Goal: Use online tool/utility: Utilize a website feature to perform a specific function

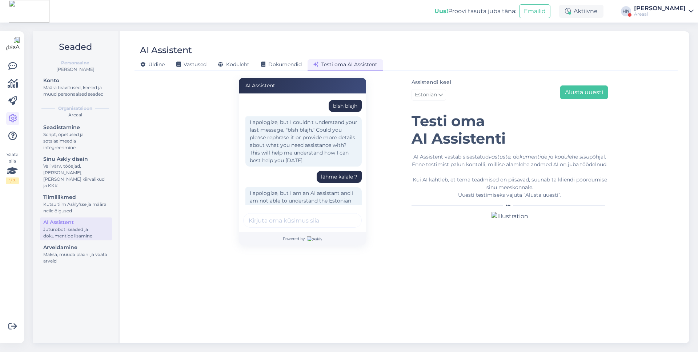
scroll to position [135, 0]
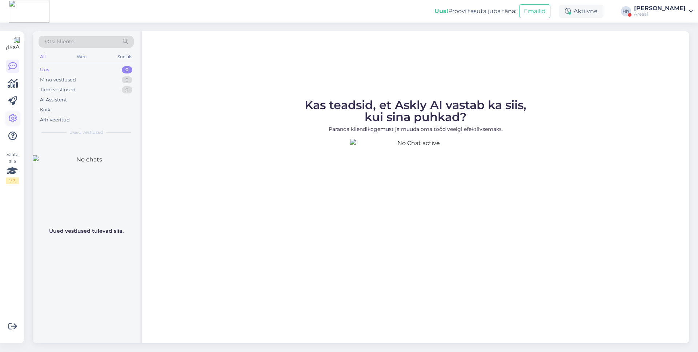
click at [16, 120] on icon at bounding box center [12, 118] width 9 height 9
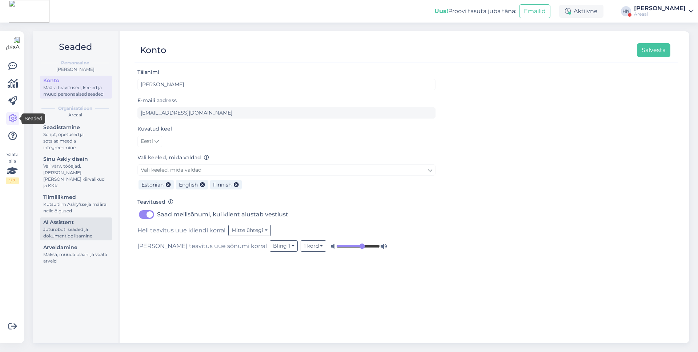
click at [76, 227] on div "Juturoboti seaded ja dokumentide lisamine" at bounding box center [75, 232] width 65 height 13
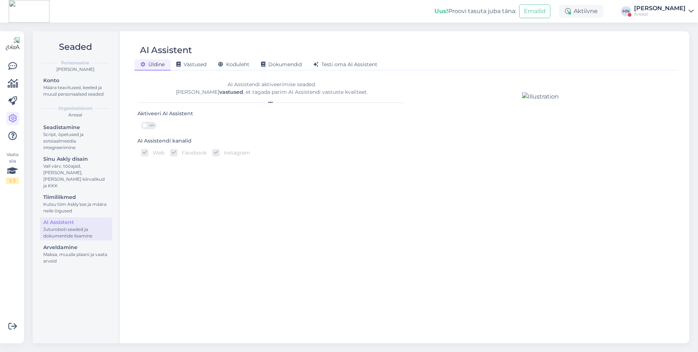
click at [211, 81] on div "AI Assistendi aktiveerimise seaded. [PERSON_NAME] vastused , et tagada parim AI…" at bounding box center [271, 88] width 268 height 15
click at [201, 69] on div "Vastused" at bounding box center [191, 64] width 42 height 11
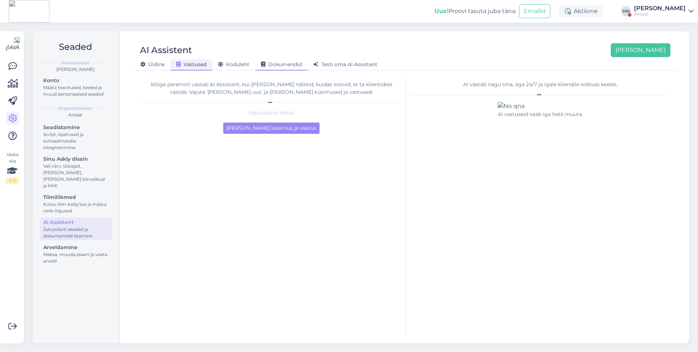
click at [269, 63] on span "Dokumendid" at bounding box center [281, 64] width 41 height 7
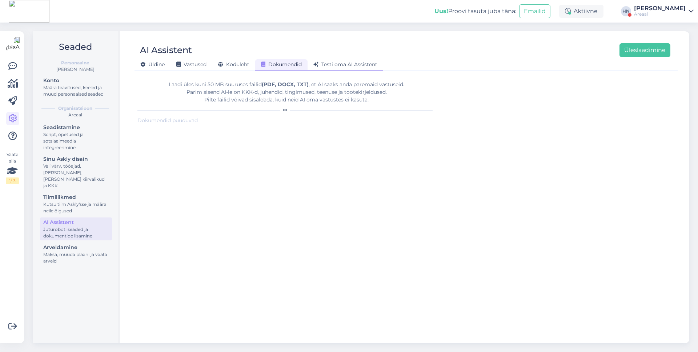
click at [323, 66] on span "Testi oma AI Assistent" at bounding box center [345, 64] width 64 height 7
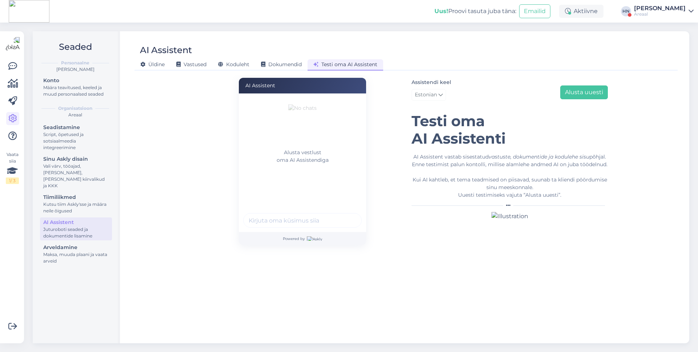
click at [279, 229] on div at bounding box center [302, 221] width 118 height 17
click at [279, 228] on div at bounding box center [302, 221] width 118 height 17
click at [286, 218] on input "text" at bounding box center [302, 220] width 118 height 15
type input "K"
type input "a"
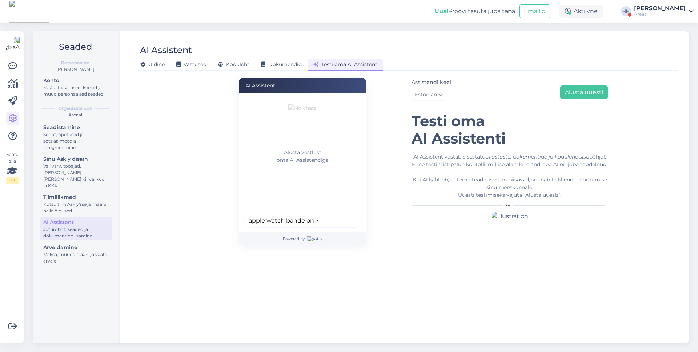
type input "apple watch bande on ?"
click at [346, 215] on button "submit" at bounding box center [351, 220] width 11 height 11
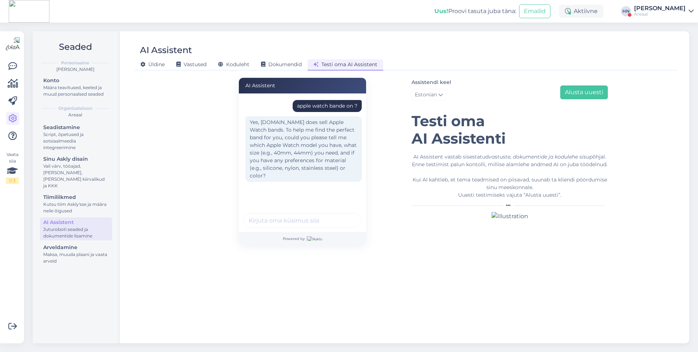
click at [324, 108] on div "apple watch bande on ?" at bounding box center [327, 106] width 60 height 8
copy div "apple watch bande on ?"
click at [577, 90] on button "Alusta uuesti" at bounding box center [584, 92] width 48 height 14
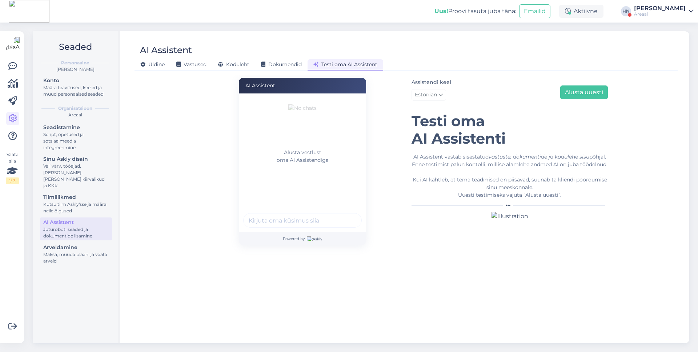
click at [282, 220] on input "text" at bounding box center [302, 220] width 118 height 15
paste input "apple watch bande on ?"
type input "apple watch bande on ?"
click at [346, 215] on button "submit" at bounding box center [351, 220] width 11 height 11
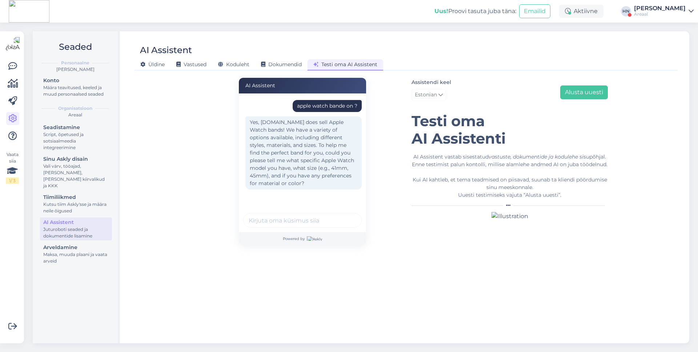
click at [307, 108] on div "apple watch bande on ?" at bounding box center [327, 106] width 60 height 8
copy div "apple watch bande on ?"
click at [573, 94] on button "Alusta uuesti" at bounding box center [584, 92] width 48 height 14
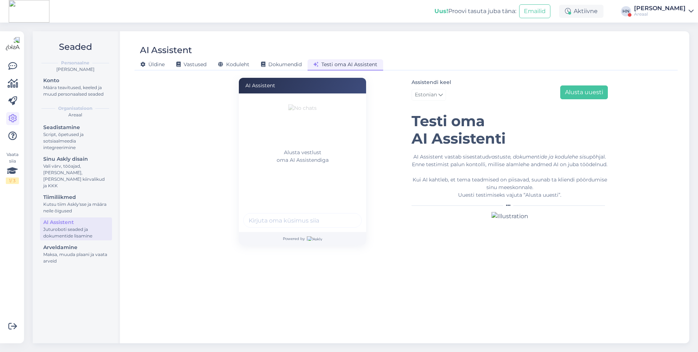
click at [297, 226] on input "text" at bounding box center [302, 220] width 118 height 15
paste input "apple watch bande on ?"
type input "apple watch bande on ?"
click at [346, 215] on button "submit" at bounding box center [351, 220] width 11 height 11
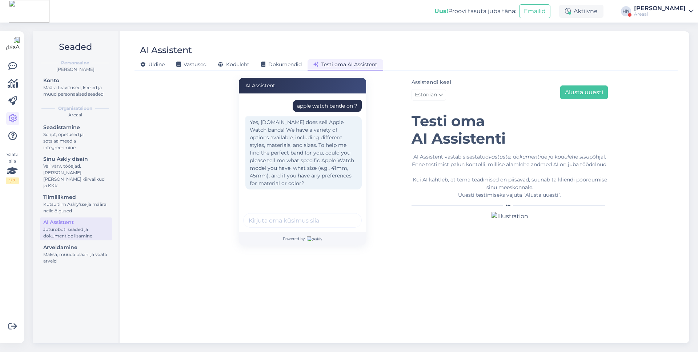
click at [312, 105] on div "apple watch bande on ?" at bounding box center [327, 106] width 60 height 8
copy div "apple watch bande on ?"
click at [587, 92] on button "Alusta uuesti" at bounding box center [584, 92] width 48 height 14
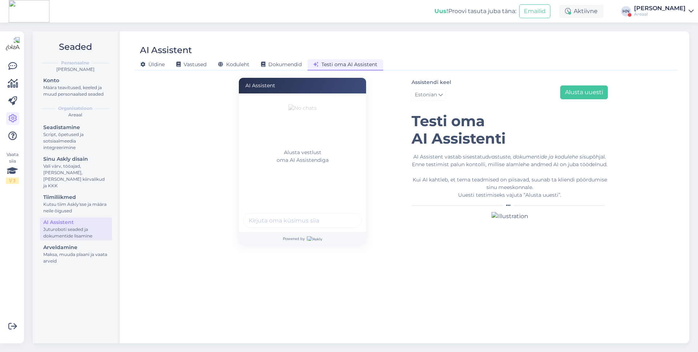
click at [319, 211] on div "Alusta vestlust oma AI Assistendiga" at bounding box center [302, 162] width 127 height 138
click at [319, 215] on input "text" at bounding box center [302, 220] width 118 height 15
paste input "apple watch bande on ?"
type input "apple watch bande on ?"
click at [346, 215] on button "submit" at bounding box center [351, 220] width 11 height 11
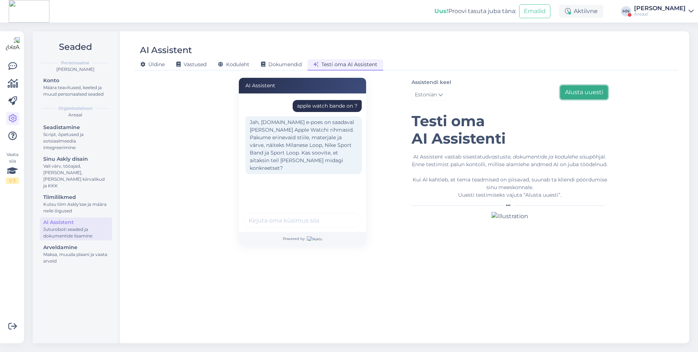
click at [589, 93] on button "Alusta uuesti" at bounding box center [584, 92] width 48 height 14
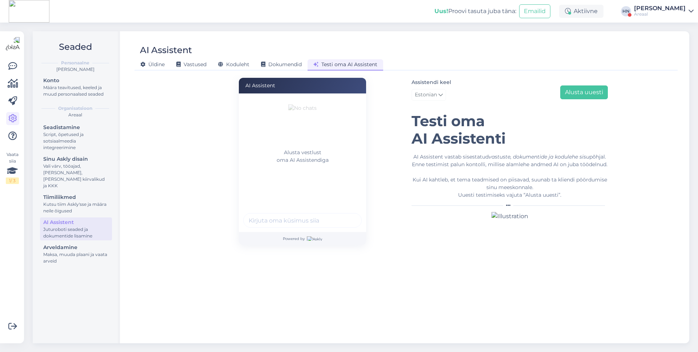
click at [315, 218] on input "text" at bounding box center [302, 220] width 118 height 15
type input "Hei"
click at [346, 215] on button "submit" at bounding box center [351, 220] width 11 height 11
click at [349, 107] on div "Hei" at bounding box center [353, 106] width 8 height 8
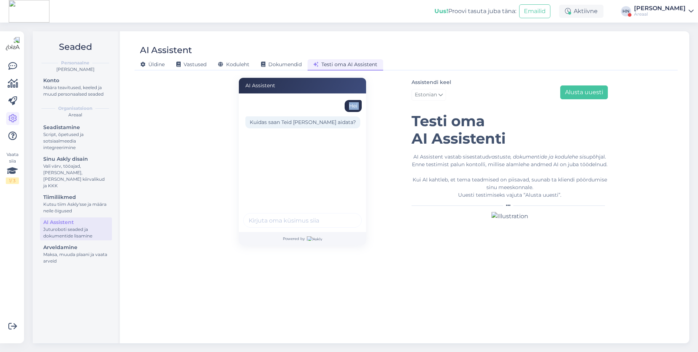
click at [349, 107] on div "Hei" at bounding box center [353, 106] width 8 height 8
copy div "Hei"
click at [574, 84] on div "Assistendi keel Estonian Alusta uuesti" at bounding box center [509, 91] width 196 height 26
click at [572, 93] on button "Alusta uuesti" at bounding box center [584, 92] width 48 height 14
click at [269, 221] on input "text" at bounding box center [302, 220] width 118 height 15
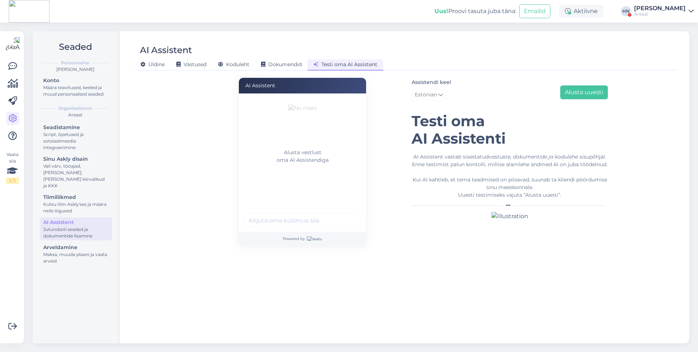
paste input "Hei"
type input "Hei"
click at [346, 215] on button "submit" at bounding box center [351, 220] width 11 height 11
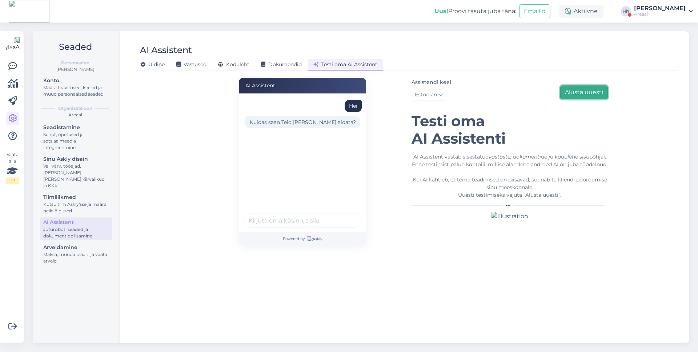
click at [575, 94] on button "Alusta uuesti" at bounding box center [584, 92] width 48 height 14
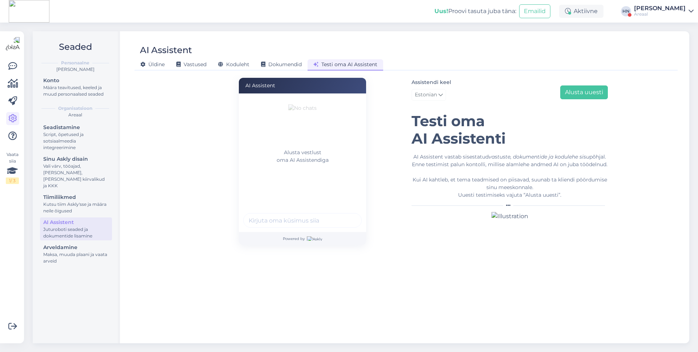
click at [302, 231] on div "Alusta vestlust oma AI Assistendiga" at bounding box center [302, 162] width 127 height 138
click at [302, 227] on input "text" at bounding box center [302, 220] width 118 height 15
type input "Berp [PERSON_NAME]. You are milk"
click at [346, 215] on button "submit" at bounding box center [351, 220] width 11 height 11
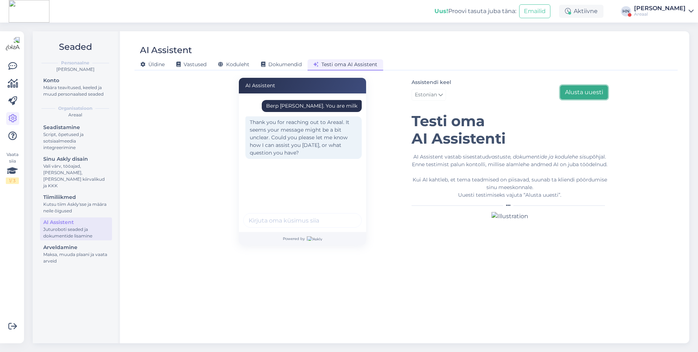
click at [570, 89] on button "Alusta uuesti" at bounding box center [584, 92] width 48 height 14
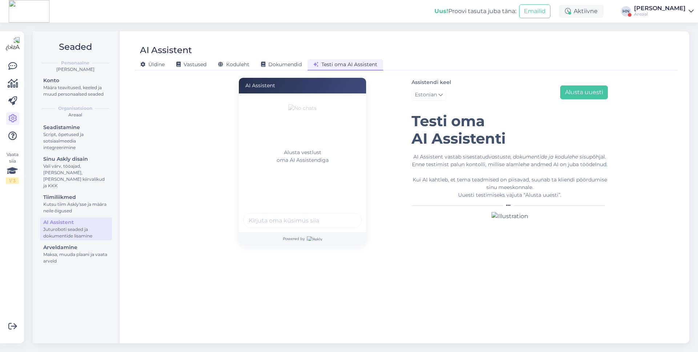
click at [277, 215] on input "text" at bounding box center [302, 220] width 118 height 15
type input "Berp [PERSON_NAME] you are dumb. Have any tv's ?"
click at [346, 215] on button "submit" at bounding box center [351, 220] width 11 height 11
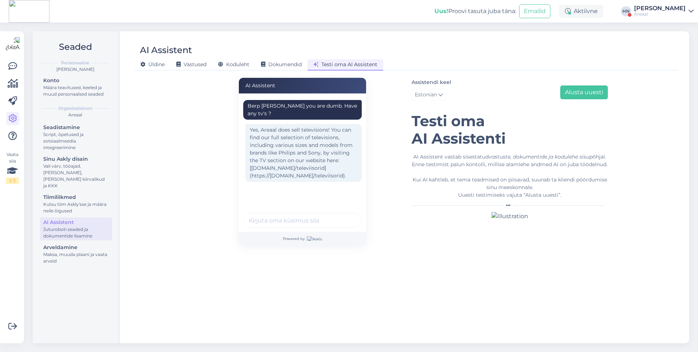
click at [311, 109] on div "Berp [PERSON_NAME] you are dumb. Have any tv's ?" at bounding box center [302, 109] width 110 height 15
copy div "Berp [PERSON_NAME] you are dumb. Have any tv's ?"
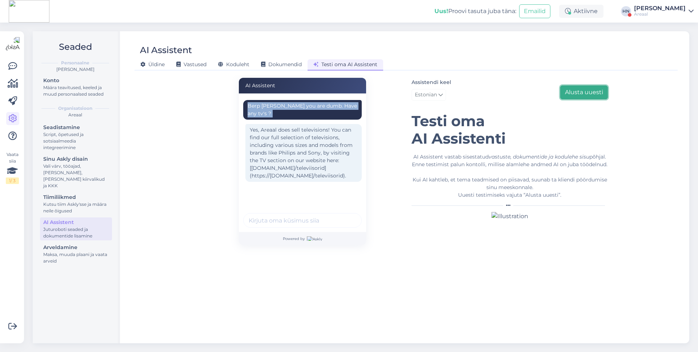
click at [594, 88] on button "Alusta uuesti" at bounding box center [584, 92] width 48 height 14
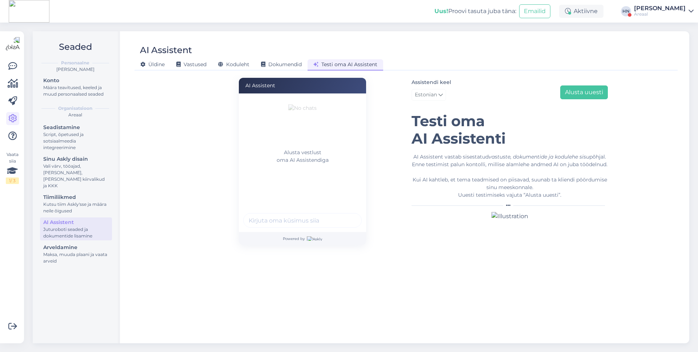
click at [291, 216] on input "text" at bounding box center [302, 220] width 118 height 15
paste input "Berp [PERSON_NAME] you are dumb. Have any tv's ?"
type input "Berp [PERSON_NAME] you are dumb. Have any tv's ?"
click at [346, 215] on button "submit" at bounding box center [351, 220] width 11 height 11
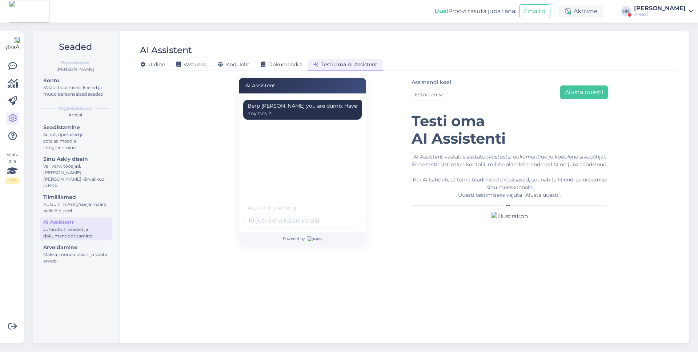
scroll to position [0, 0]
